Goal: Find specific page/section: Find specific page/section

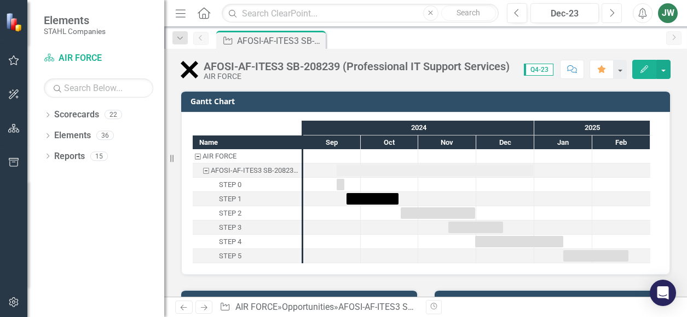
click at [609, 11] on button "Next" at bounding box center [612, 13] width 20 height 20
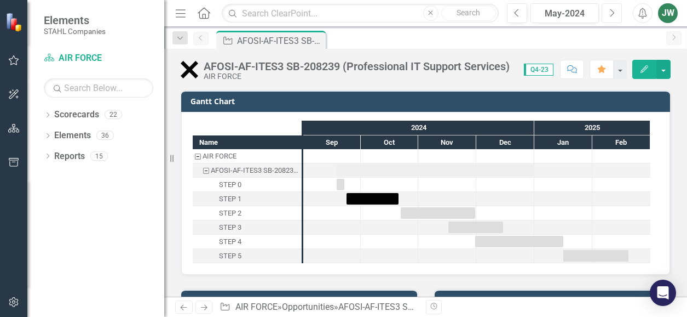
click at [609, 11] on button "Next" at bounding box center [612, 13] width 20 height 20
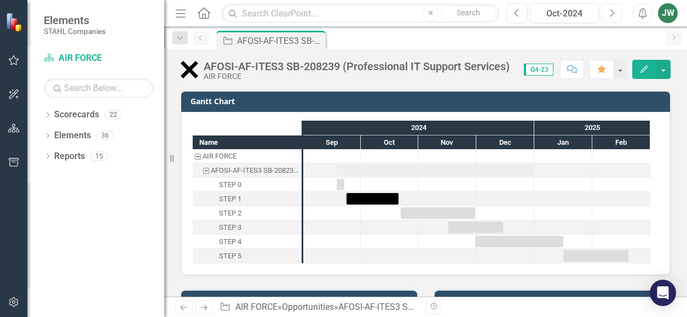
click at [609, 11] on button "Next" at bounding box center [612, 13] width 20 height 20
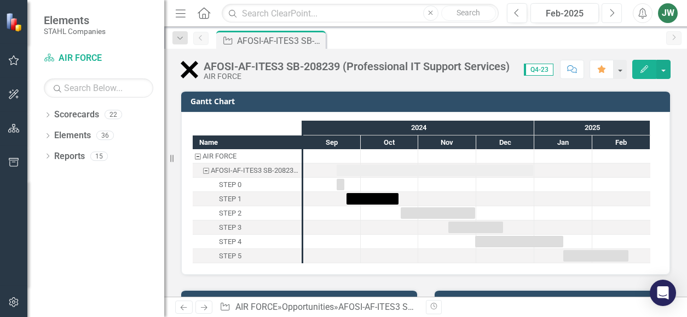
click at [609, 11] on button "Next" at bounding box center [612, 13] width 20 height 20
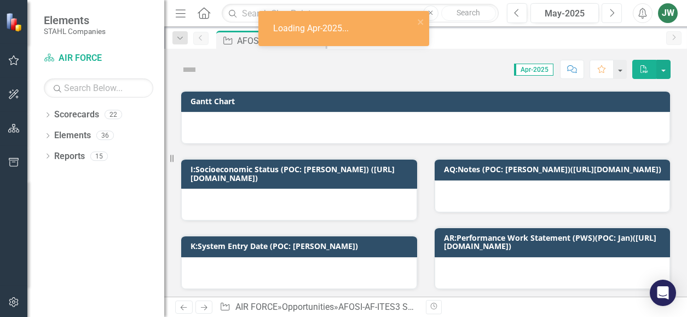
click at [609, 11] on button "Next" at bounding box center [612, 13] width 20 height 20
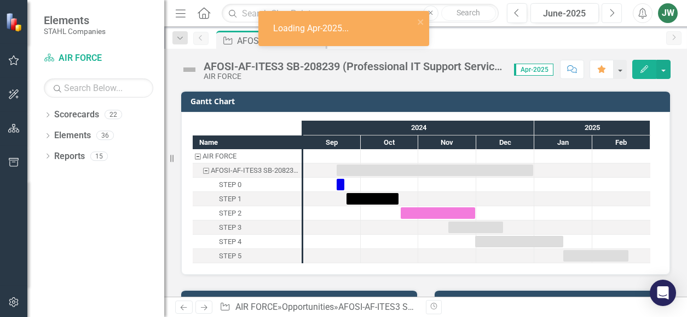
click at [609, 11] on button "Next" at bounding box center [612, 13] width 20 height 20
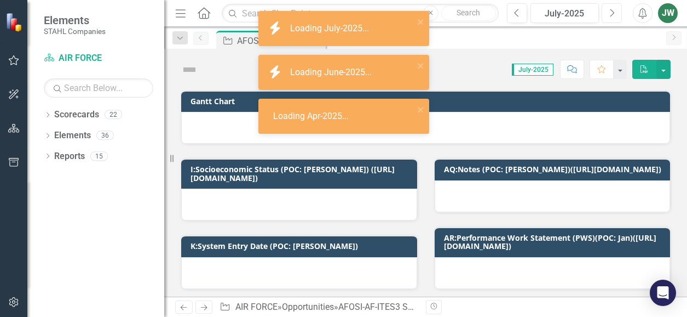
click at [609, 11] on button "Next" at bounding box center [612, 13] width 20 height 20
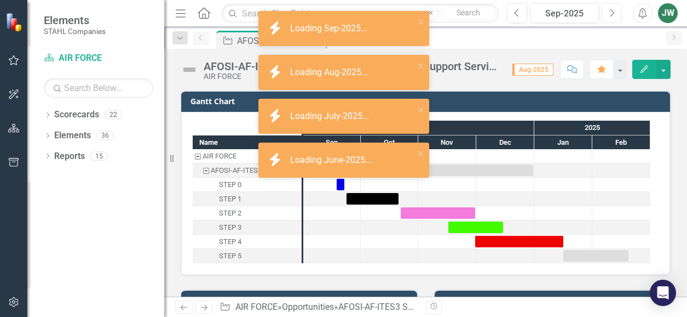
checkbox input "true"
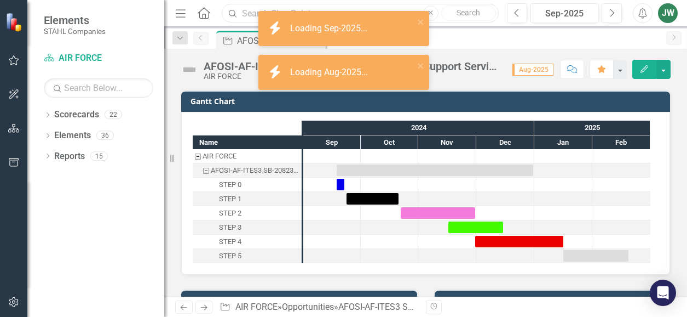
click at [243, 12] on input "text" at bounding box center [360, 13] width 277 height 19
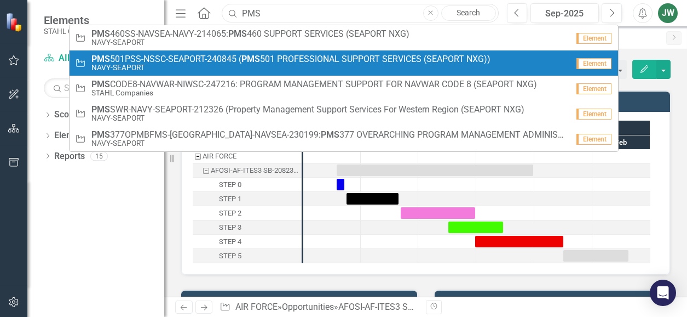
type input "PMS"
click at [288, 60] on span "PMS 501PSS-NSSC-SEAPORT-240845 ( PMS 501 PROFESSIONAL SUPPORT SERVICES (SEAPORT…" at bounding box center [290, 59] width 399 height 10
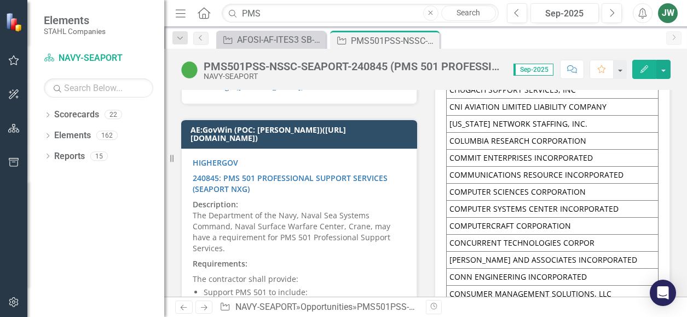
scroll to position [7832, 0]
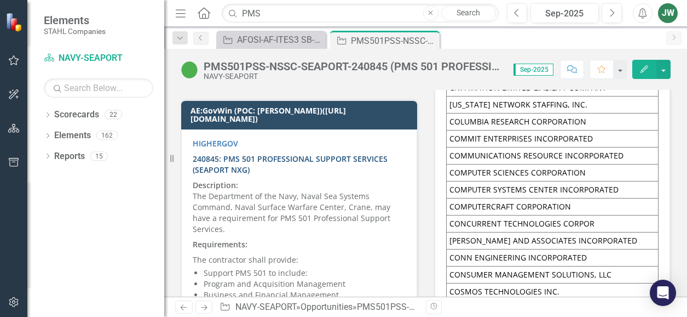
click at [245, 175] on strong "240845: PMS 501 PROFESSIONAL SUPPORT SERVICES (SEAPORT NXG)" at bounding box center [290, 163] width 195 height 21
